Goal: Check status: Check status

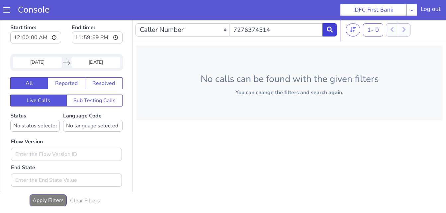
type input "7276374514"
click at [328, 29] on icon at bounding box center [330, 30] width 6 height 6
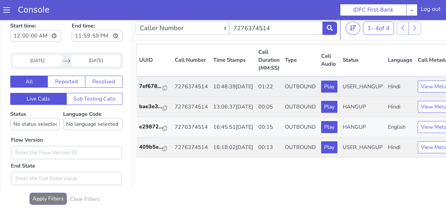
scroll to position [2, 0]
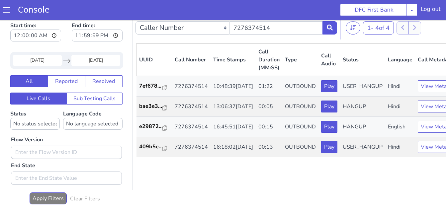
click at [284, 15] on section "Console IDFC First Bank IDFC First Bank Log out" at bounding box center [223, 10] width 446 height 20
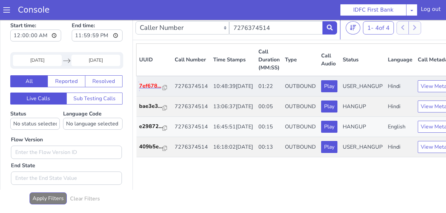
click at [154, 89] on p "7ef678..." at bounding box center [151, 86] width 24 height 8
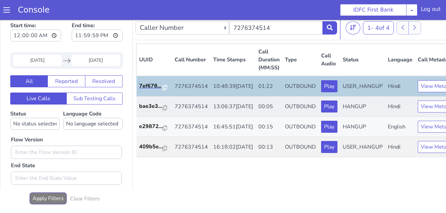
scroll to position [0, 0]
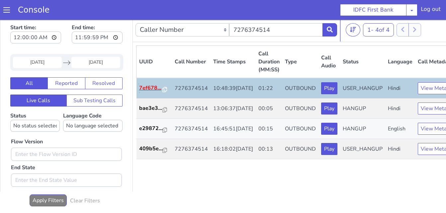
click at [152, 92] on p "7ef678..." at bounding box center [151, 88] width 24 height 8
click at [282, 95] on td "OUTBOUND" at bounding box center [300, 88] width 36 height 21
click at [418, 94] on button "View Metadata" at bounding box center [439, 88] width 42 height 12
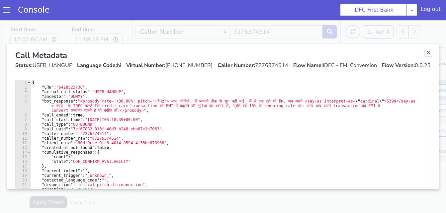
click at [427, 54] on link "Close" at bounding box center [428, 52] width 7 height 7
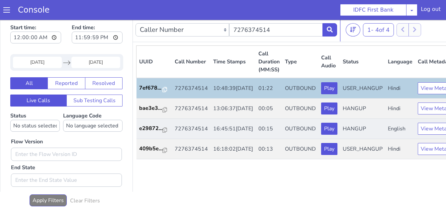
scroll to position [2, 0]
